Goal: Transaction & Acquisition: Purchase product/service

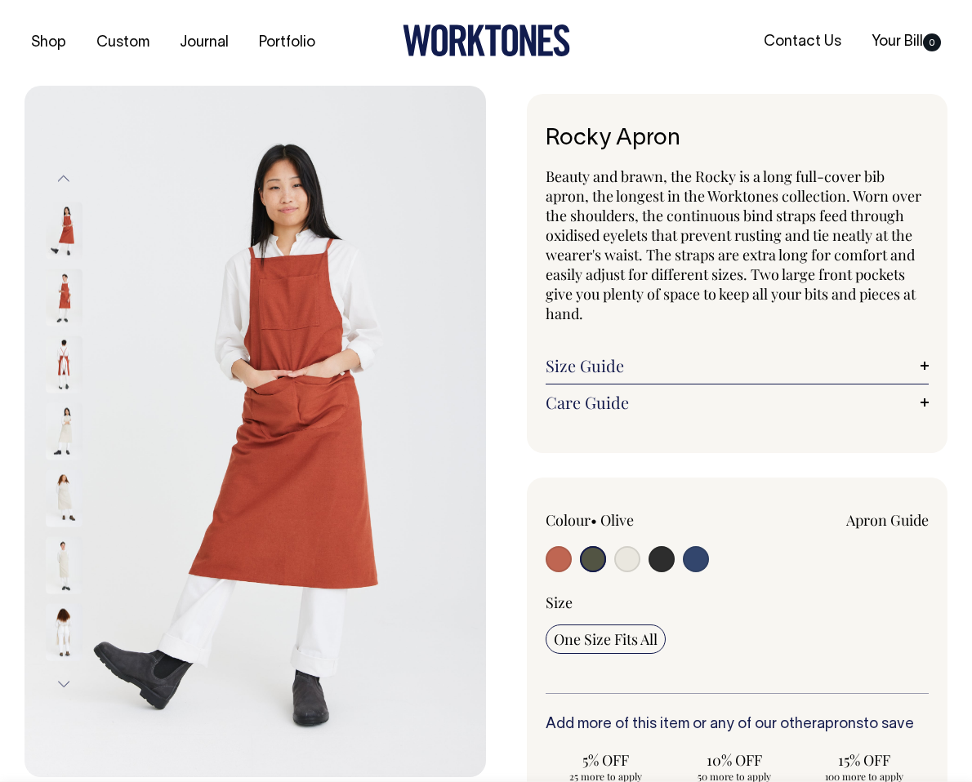
click at [624, 564] on input "radio" at bounding box center [627, 559] width 26 height 26
radio input "true"
select select "Natural"
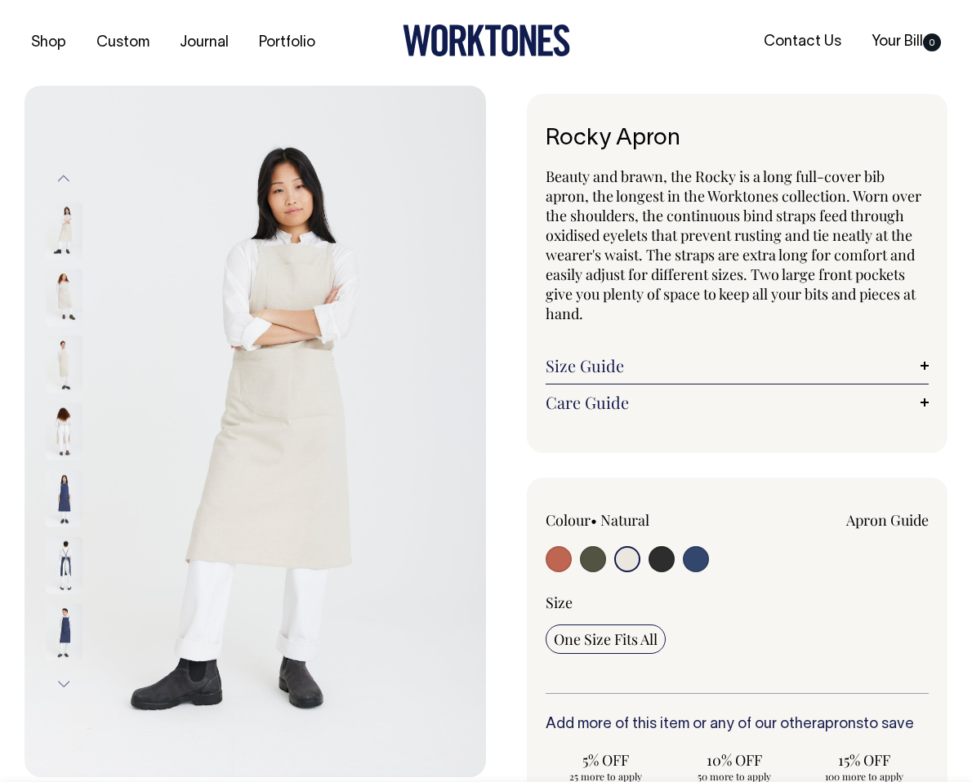
click at [604, 563] on label at bounding box center [593, 561] width 26 height 30
click at [604, 563] on input "radio" at bounding box center [593, 559] width 26 height 26
radio input "true"
select select "Olive"
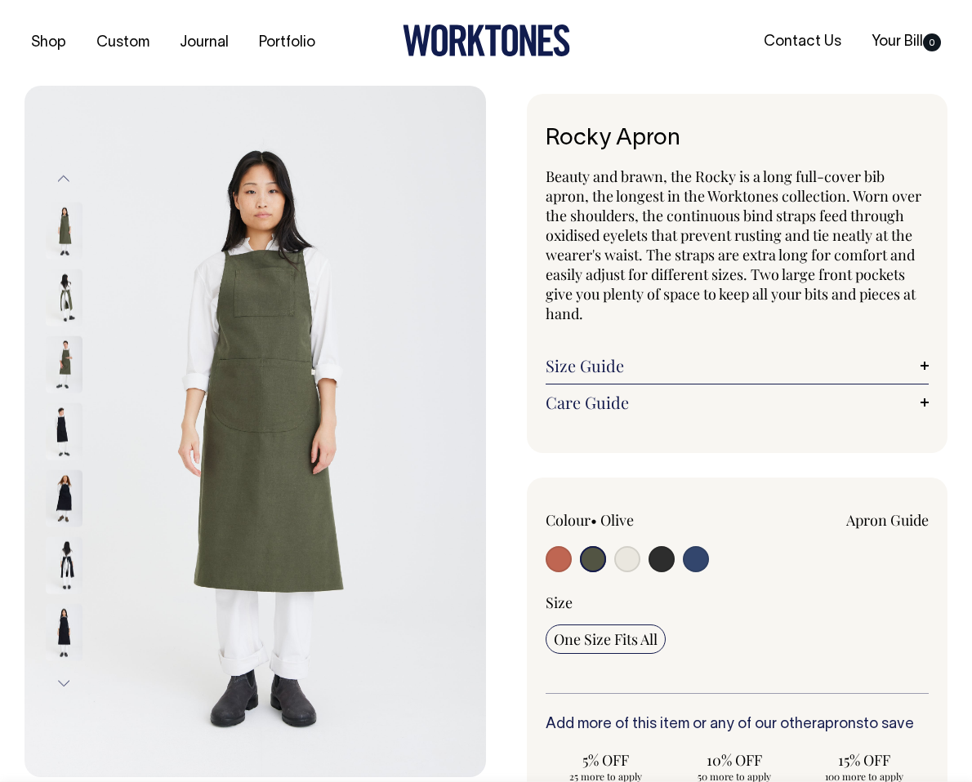
click at [665, 563] on input "radio" at bounding box center [661, 559] width 26 height 26
radio input "true"
select select "Charcoal"
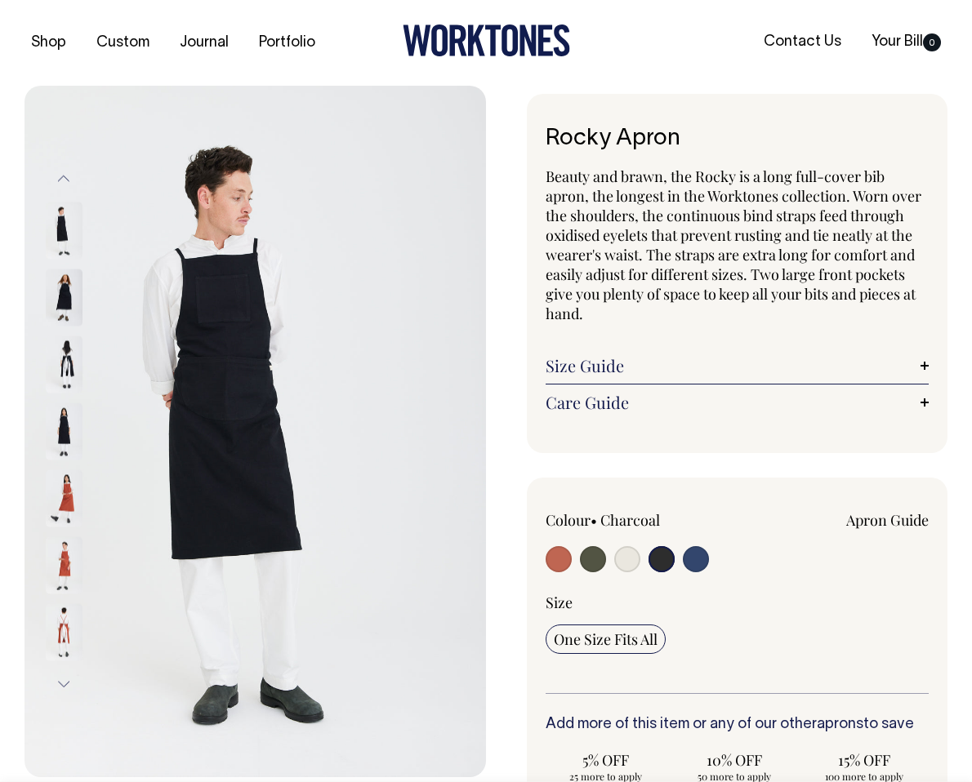
click at [585, 559] on input "radio" at bounding box center [593, 559] width 26 height 26
radio input "true"
select select "Olive"
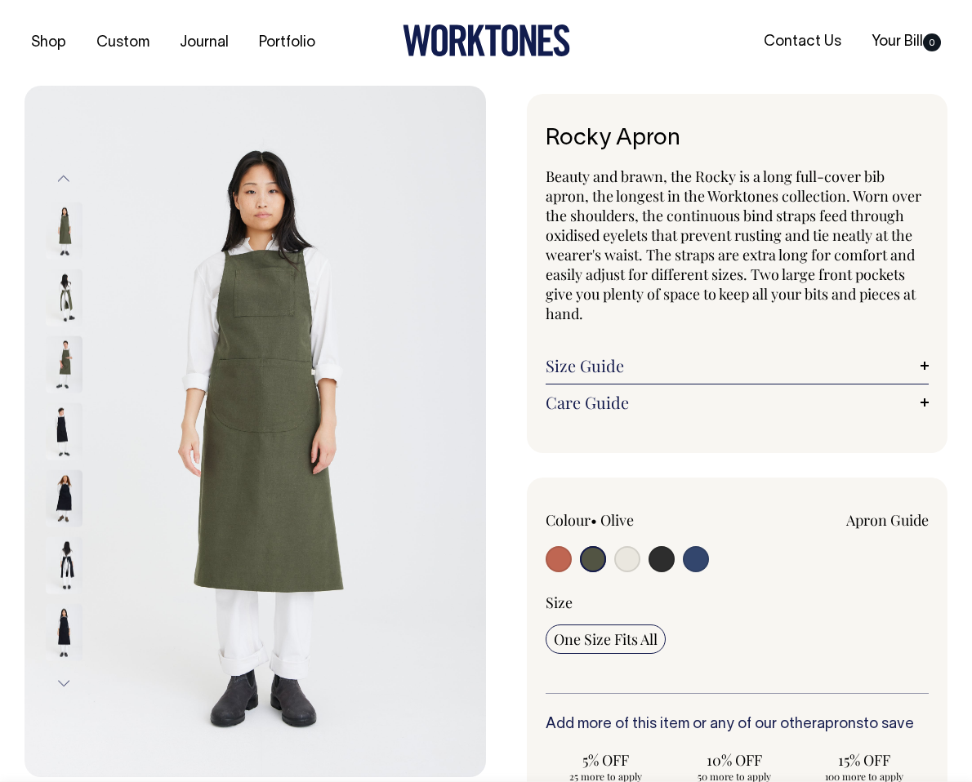
click at [73, 312] on img at bounding box center [64, 297] width 37 height 57
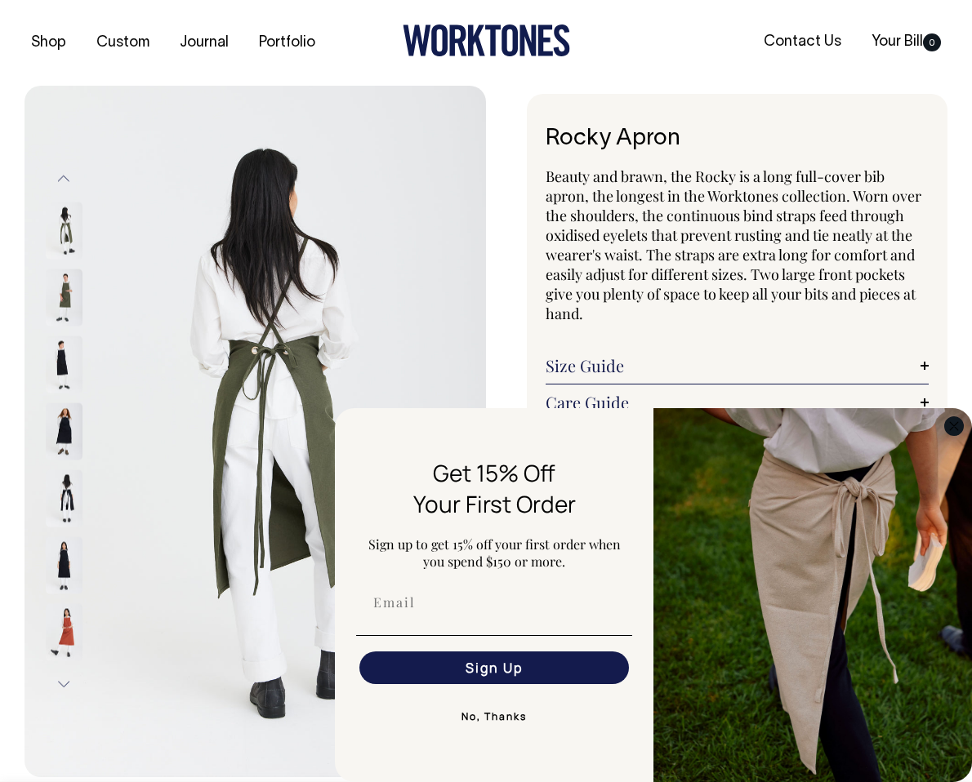
click at [960, 423] on circle "Close dialog" at bounding box center [954, 425] width 19 height 19
